Goal: Transaction & Acquisition: Purchase product/service

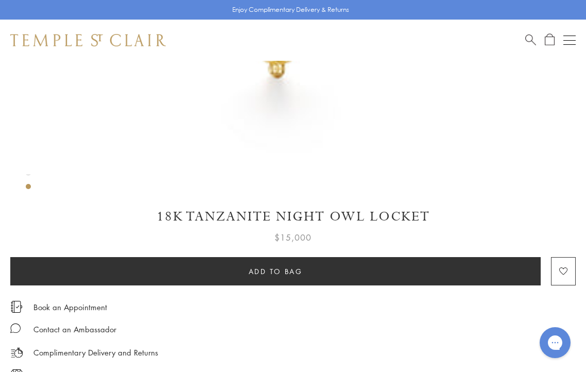
scroll to position [449, 0]
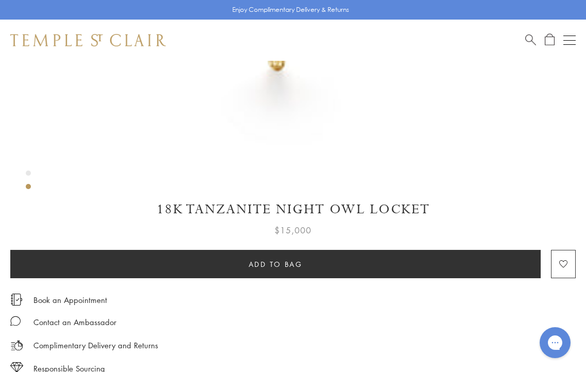
click at [0, 0] on img at bounding box center [0, 0] width 0 height 0
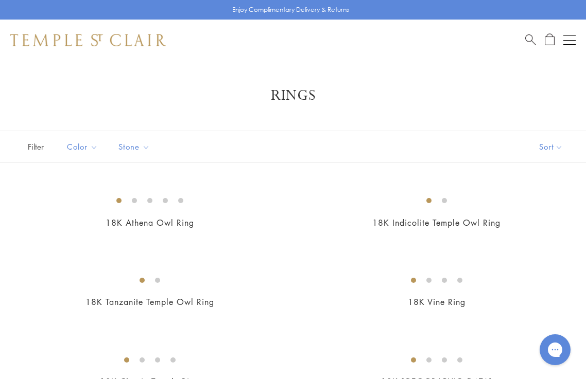
click at [0, 0] on link "Amulets" at bounding box center [0, 0] width 0 height 0
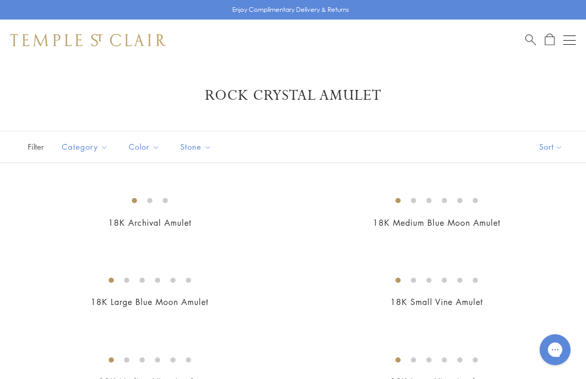
click at [41, 90] on h1 "Rock Crystal Amulet" at bounding box center [293, 95] width 534 height 19
click at [0, 0] on link "Shop Shop" at bounding box center [0, 0] width 0 height 0
click at [0, 0] on link "Pendants & Charms" at bounding box center [0, 0] width 0 height 0
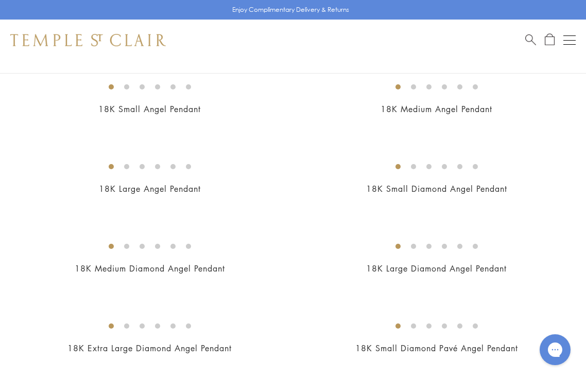
scroll to position [589, 0]
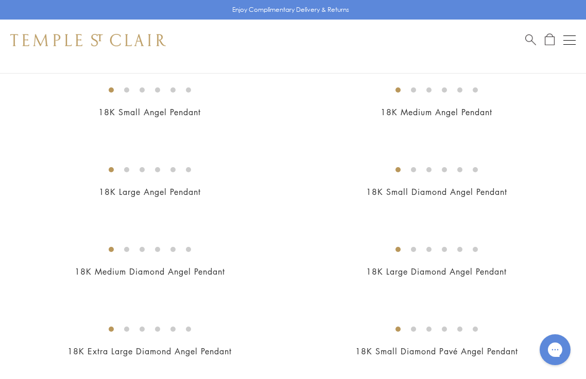
click at [0, 0] on img at bounding box center [0, 0] width 0 height 0
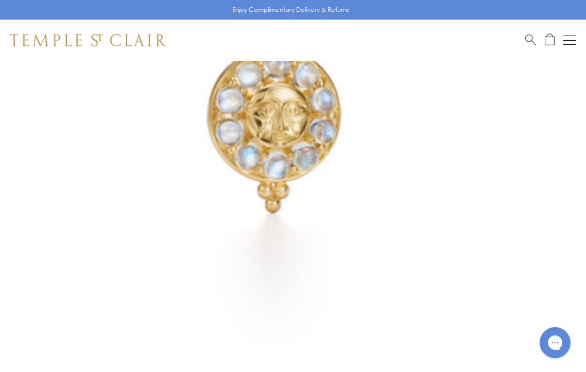
scroll to position [244, 0]
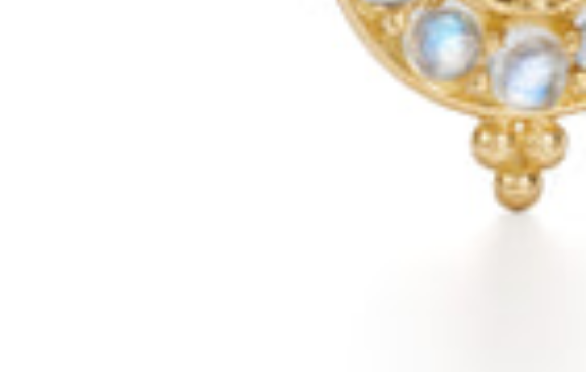
click at [0, 0] on img at bounding box center [0, 0] width 0 height 0
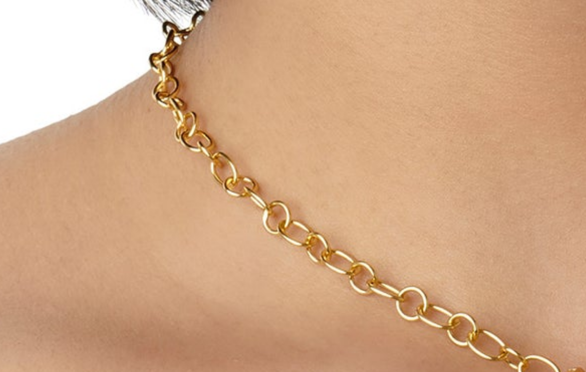
drag, startPoint x: 167, startPoint y: 238, endPoint x: 165, endPoint y: 224, distance: 14.0
click at [165, 224] on img at bounding box center [295, 70] width 602 height 602
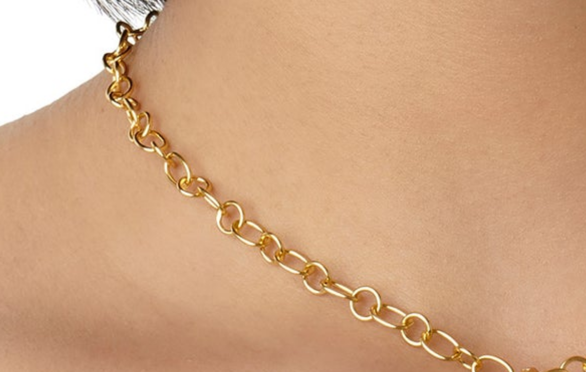
drag, startPoint x: 217, startPoint y: 208, endPoint x: 165, endPoint y: 210, distance: 52.0
click at [165, 210] on img at bounding box center [279, 70] width 602 height 602
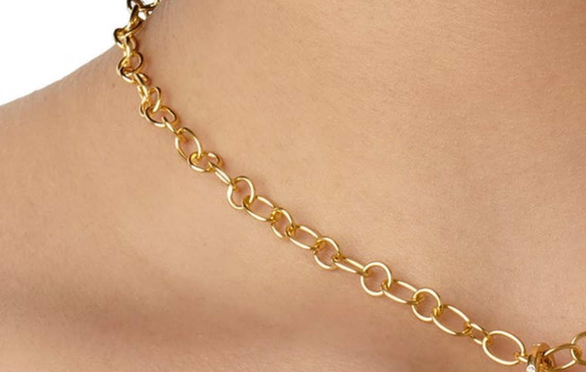
drag, startPoint x: 165, startPoint y: 210, endPoint x: 169, endPoint y: 172, distance: 38.3
click at [169, 172] on img at bounding box center [283, 62] width 602 height 602
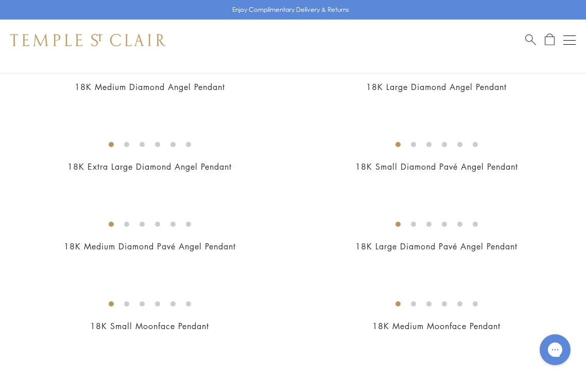
scroll to position [774, 0]
click at [110, 35] on img at bounding box center [87, 40] width 155 height 12
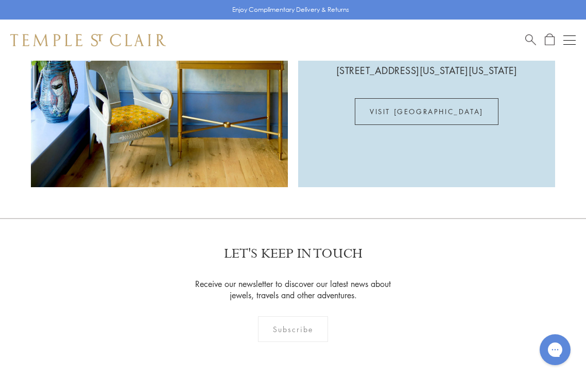
scroll to position [2596, 0]
